Goal: Book appointment/travel/reservation

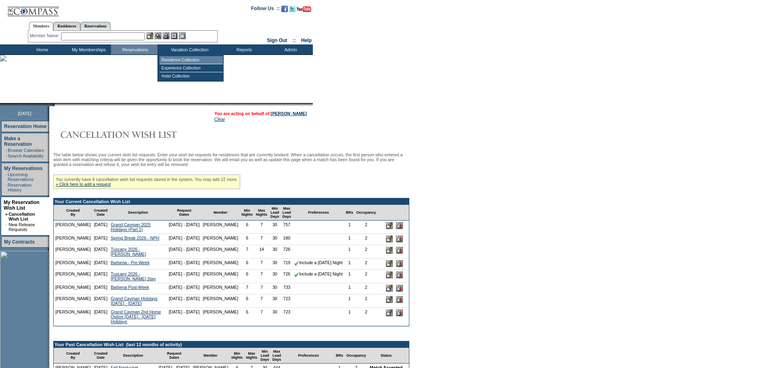
click at [204, 58] on td "Residence Collection" at bounding box center [190, 60] width 63 height 8
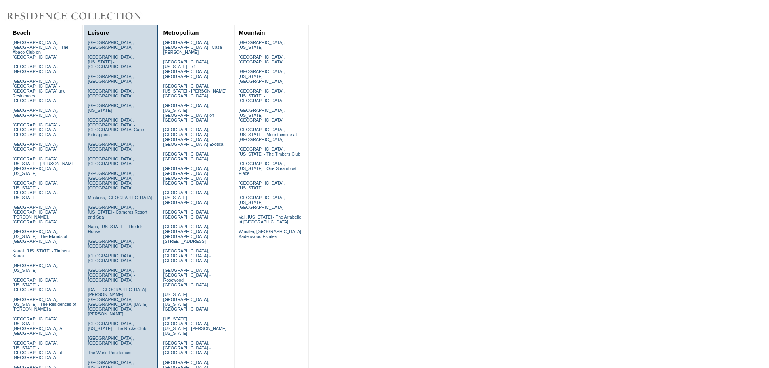
scroll to position [81, 0]
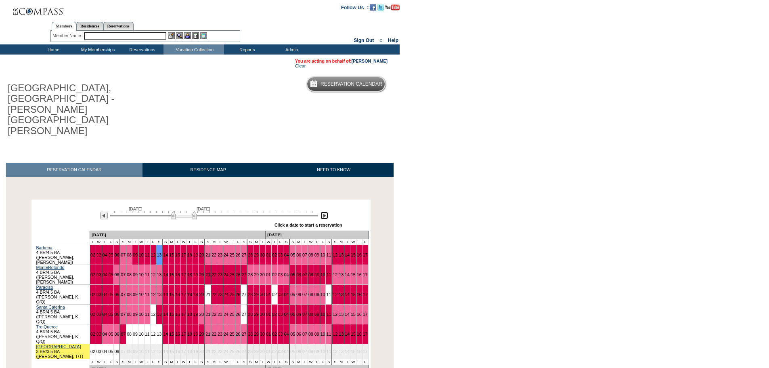
click at [323, 211] on img at bounding box center [324, 215] width 8 height 8
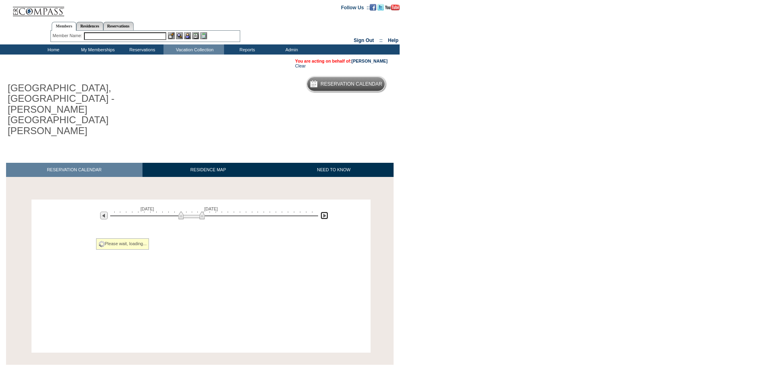
click at [323, 211] on img at bounding box center [324, 215] width 8 height 8
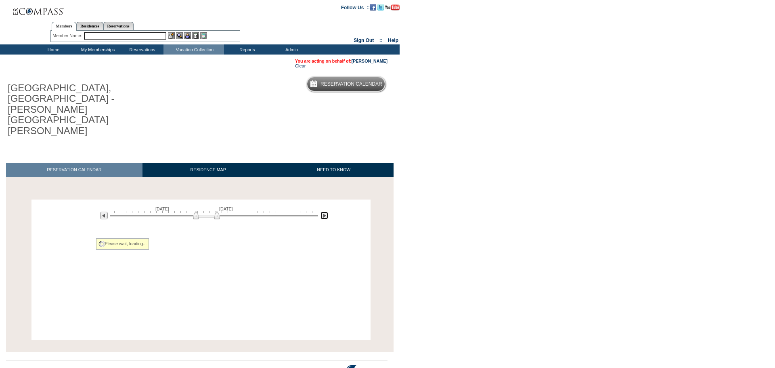
click at [323, 211] on img at bounding box center [324, 215] width 8 height 8
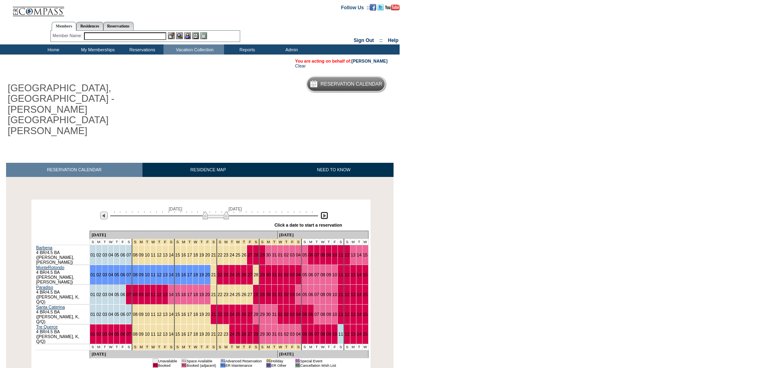
click at [215, 211] on img at bounding box center [216, 215] width 26 height 8
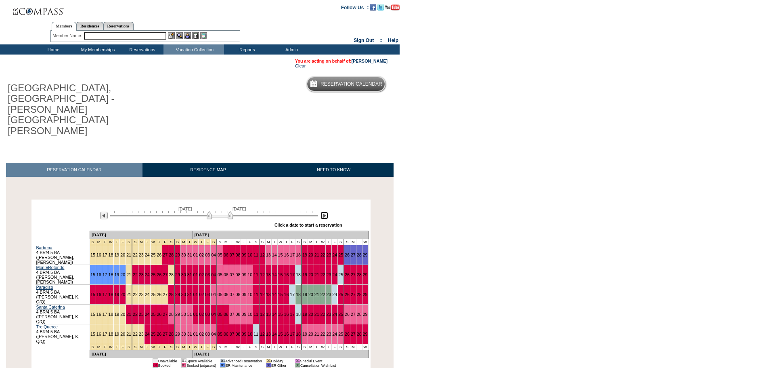
click at [227, 211] on img at bounding box center [220, 215] width 26 height 8
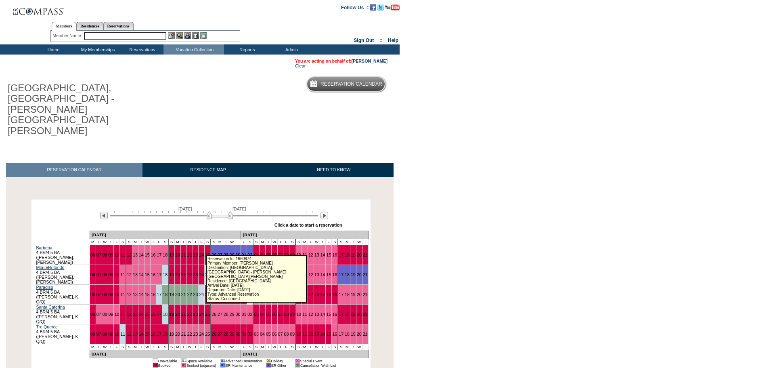
drag, startPoint x: 203, startPoint y: 249, endPoint x: 502, endPoint y: 234, distance: 300.1
click at [510, 235] on body "Follow Us ::" at bounding box center [387, 184] width 775 height 368
